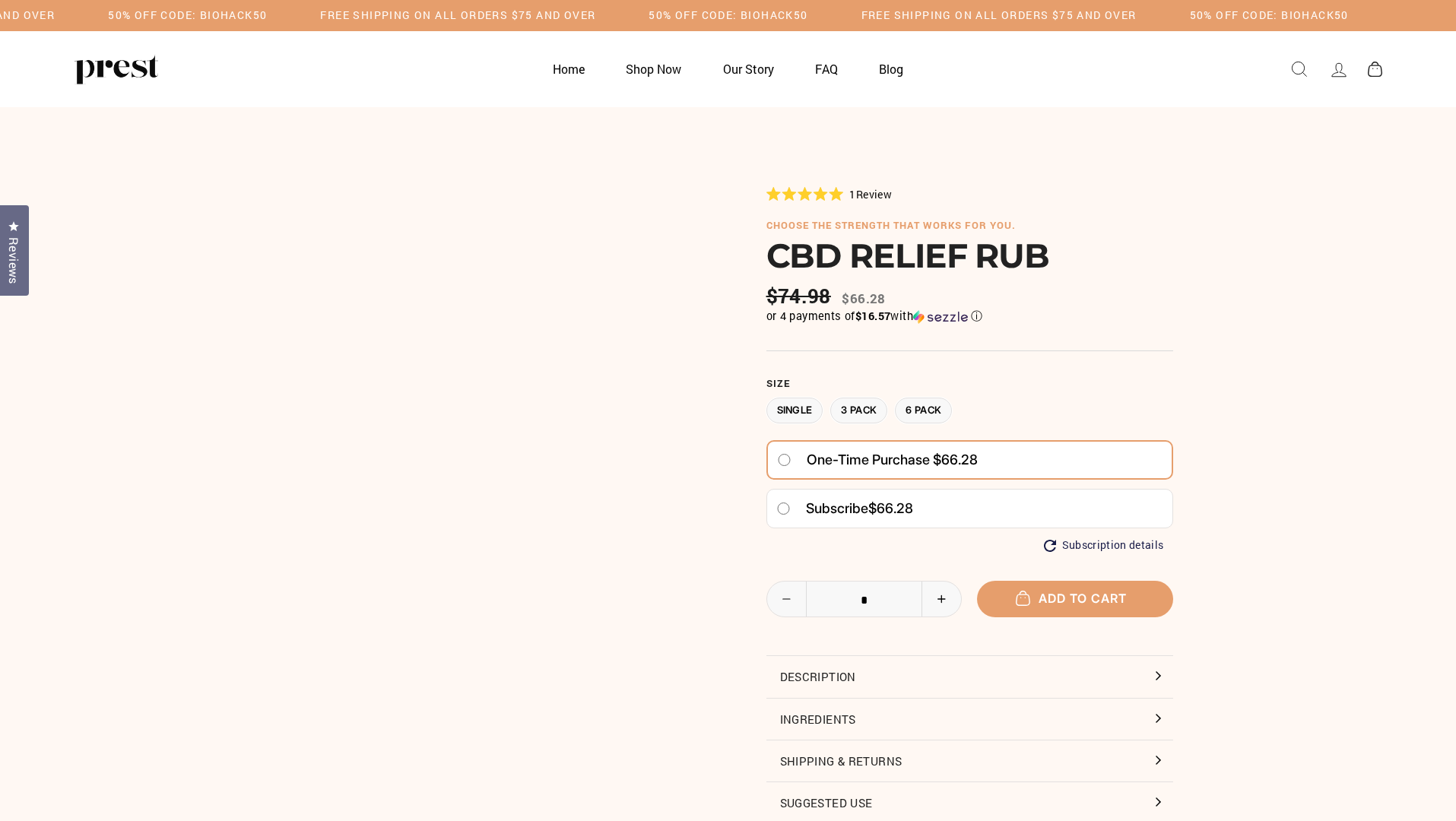
select select "********"
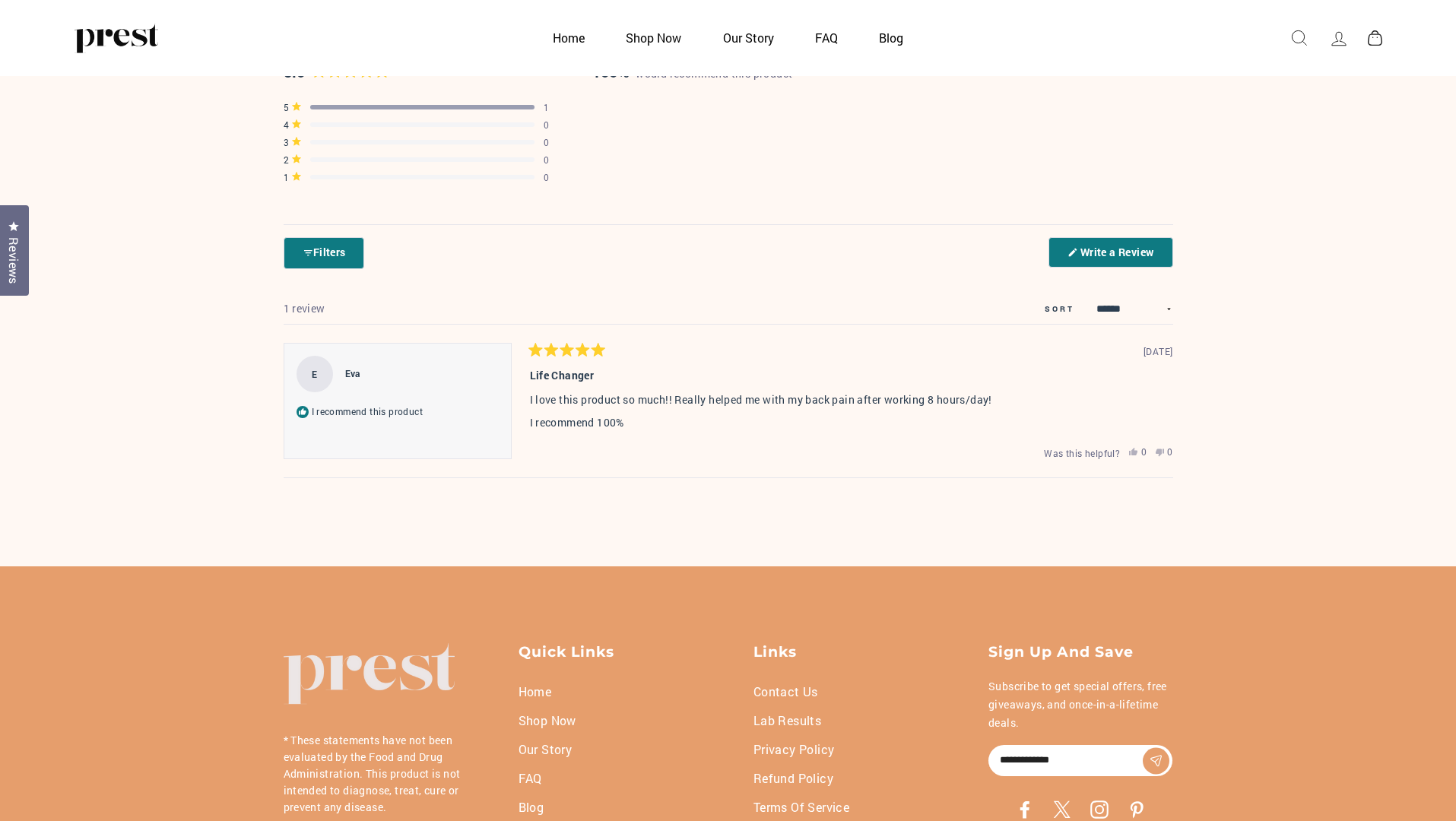
scroll to position [320, 0]
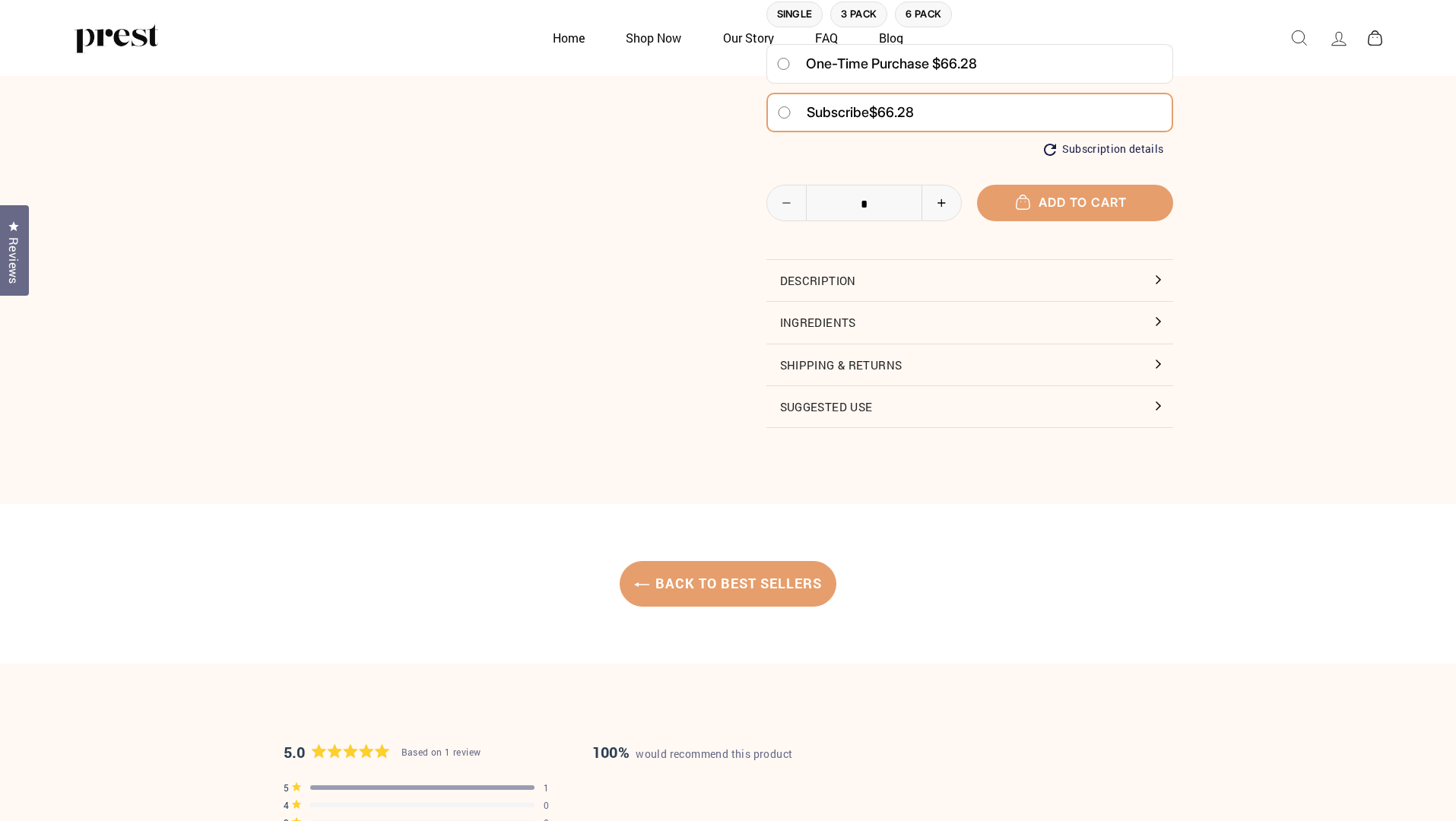
click at [839, 111] on span "Subscribe" at bounding box center [838, 112] width 62 height 16
click at [1074, 201] on span "Add to cart" at bounding box center [1075, 202] width 104 height 15
